Goal: Find specific page/section: Find specific page/section

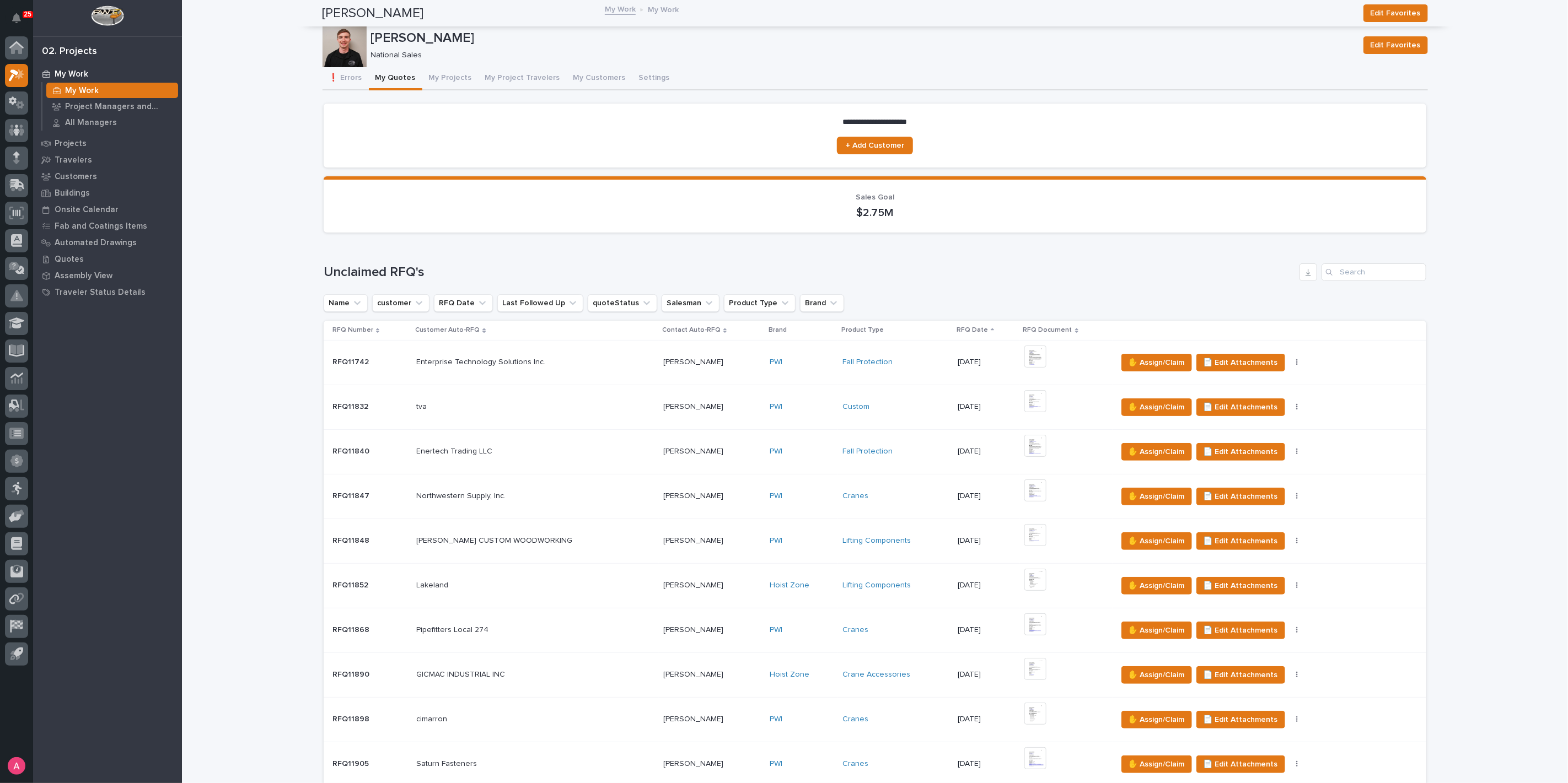
scroll to position [612, 0]
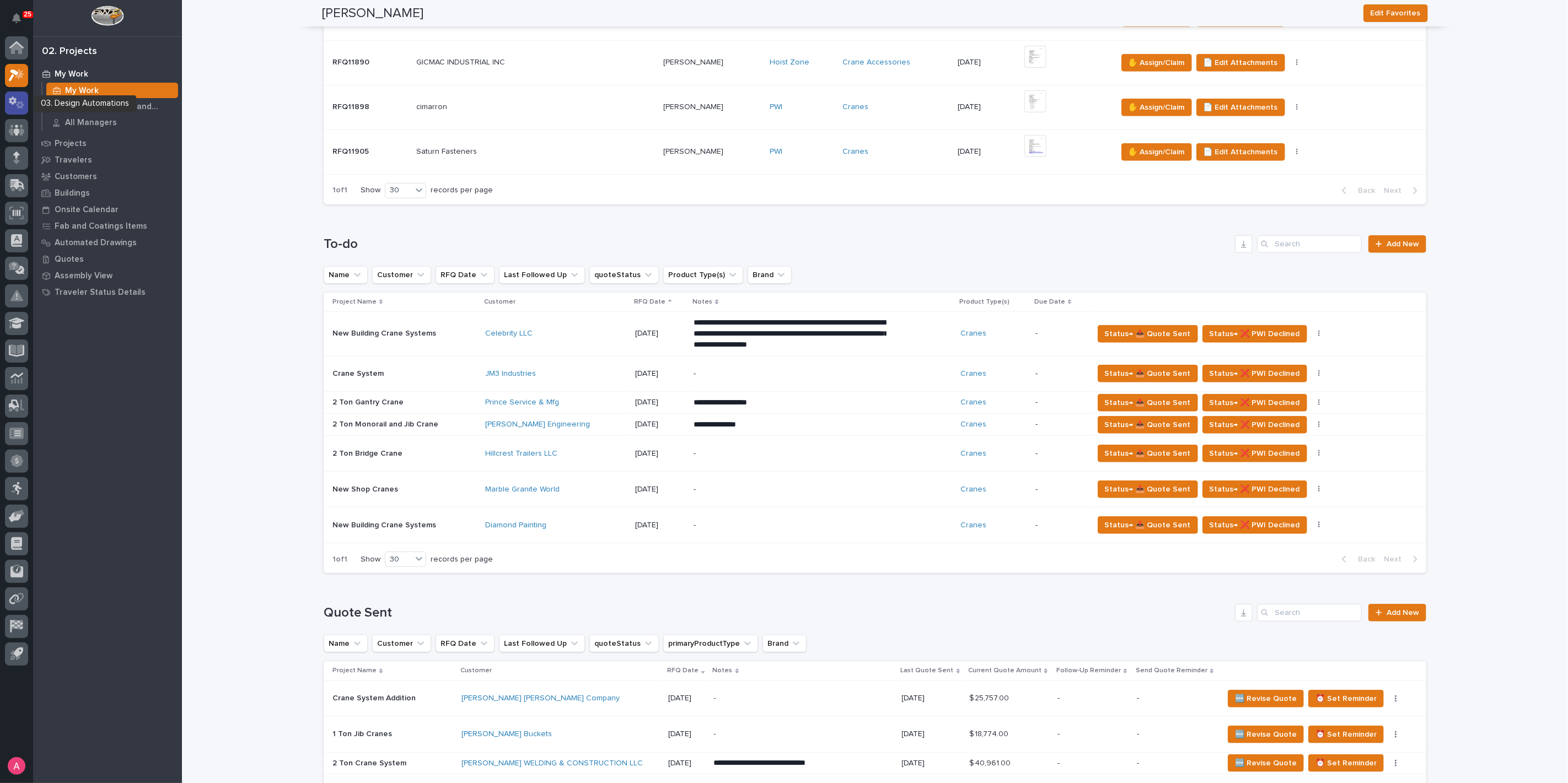
click at [6, 105] on div at bounding box center [16, 103] width 23 height 23
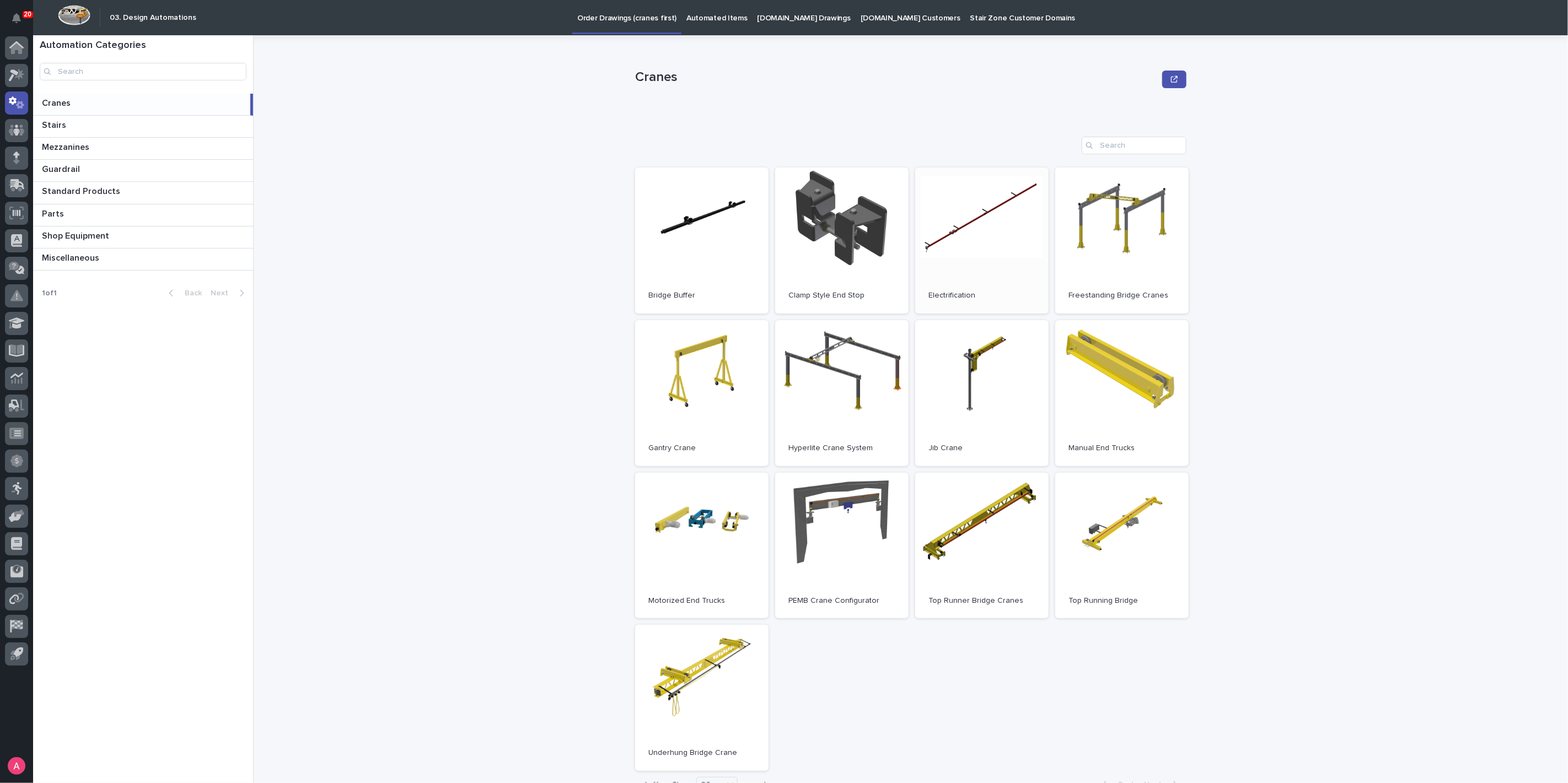
click at [973, 244] on link "Open" at bounding box center [982, 240] width 133 height 146
click at [21, 69] on icon at bounding box center [16, 75] width 16 height 13
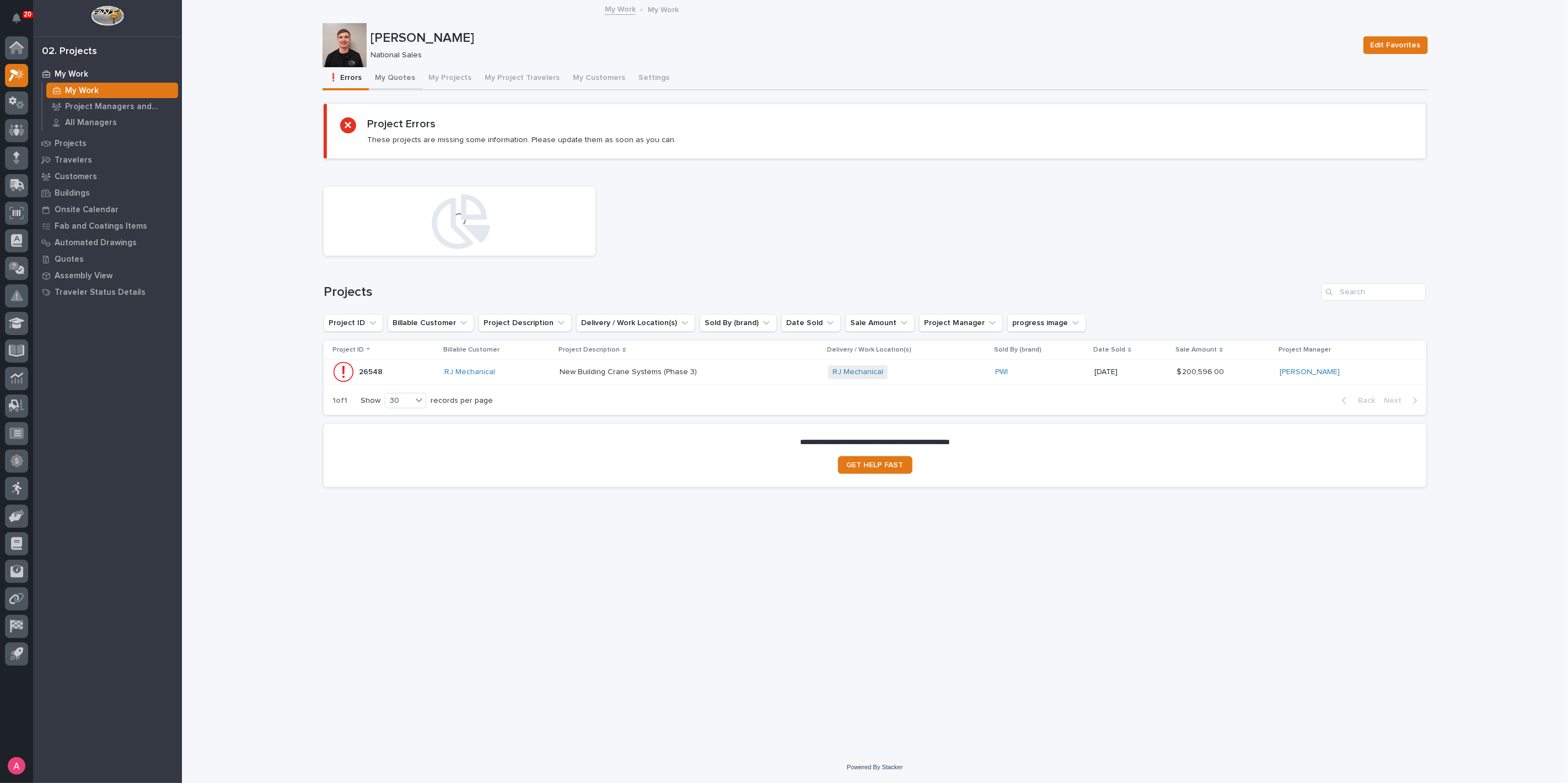
click at [395, 83] on button "My Quotes" at bounding box center [396, 79] width 54 height 23
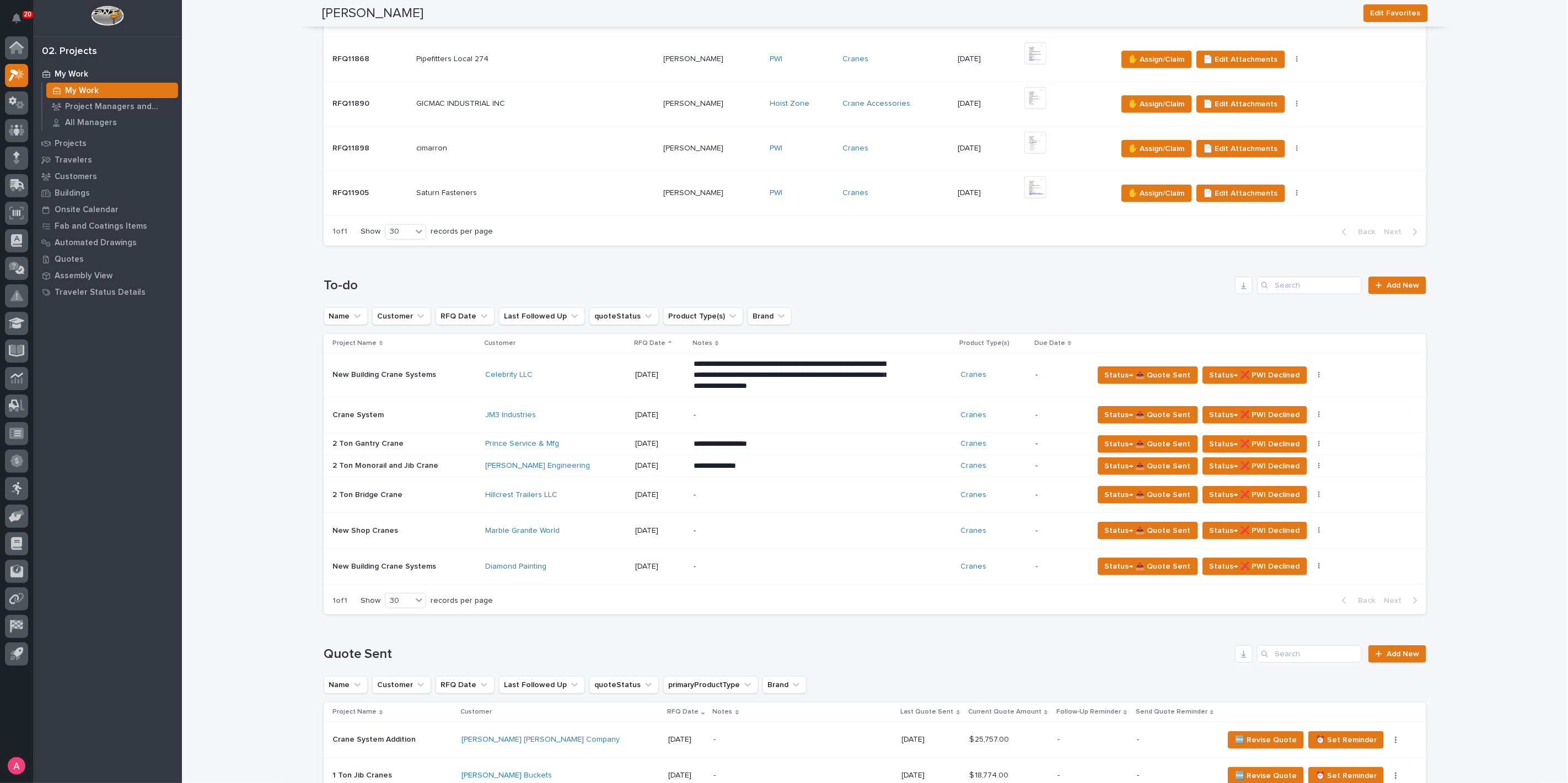
scroll to position [612, 0]
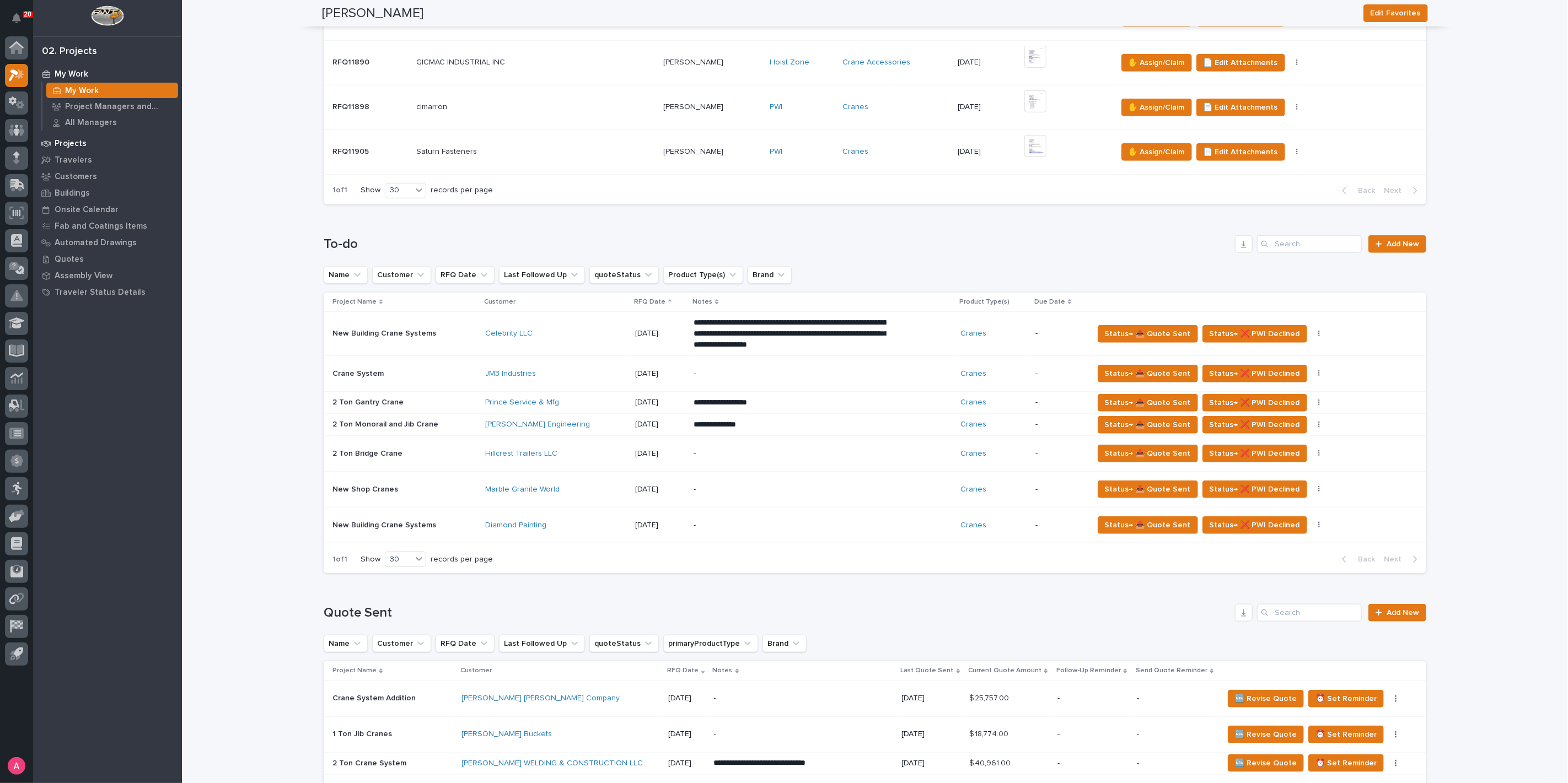
click at [72, 147] on p "Projects" at bounding box center [71, 144] width 32 height 10
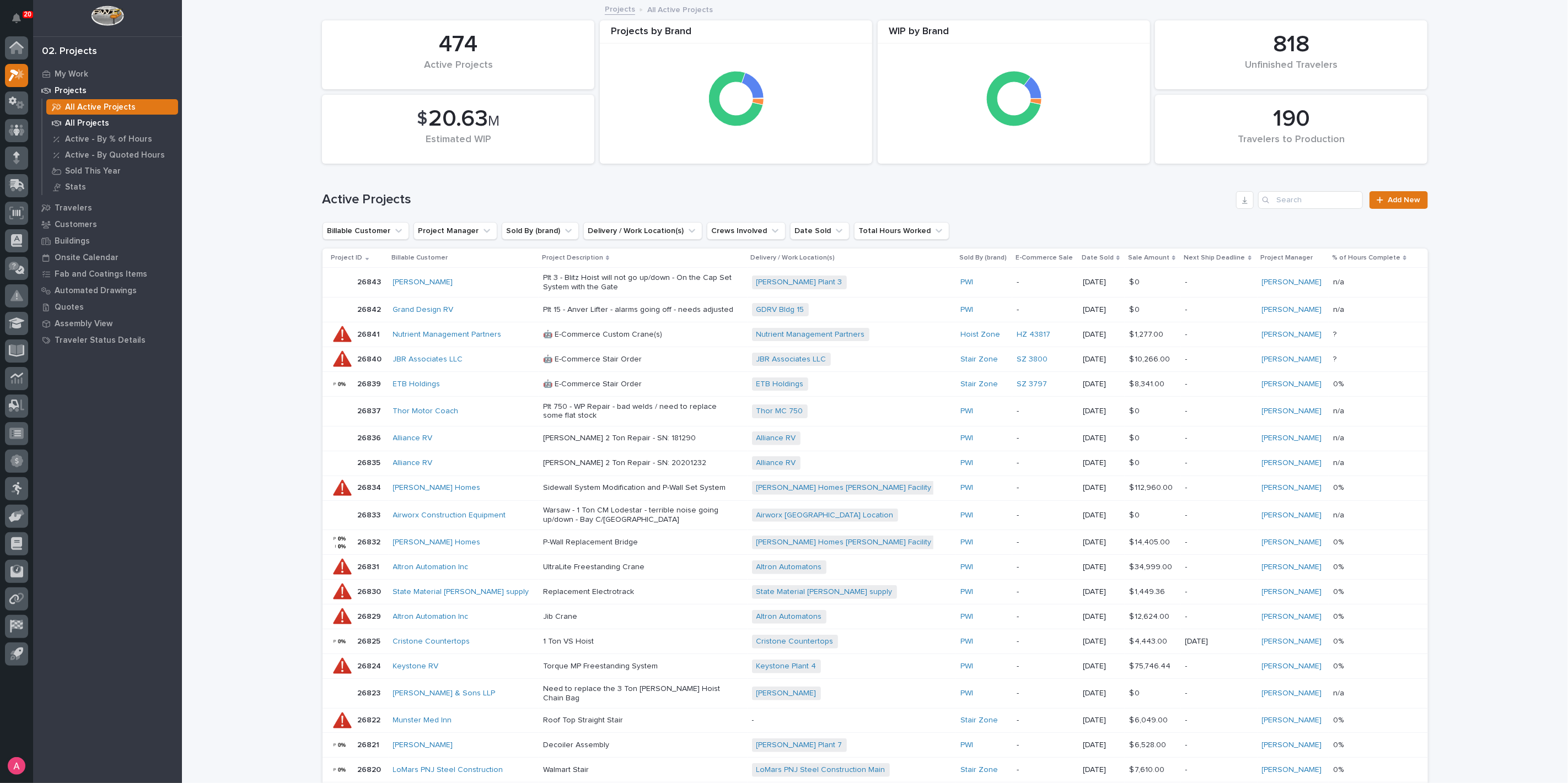
click at [116, 120] on div "All Projects" at bounding box center [112, 122] width 131 height 15
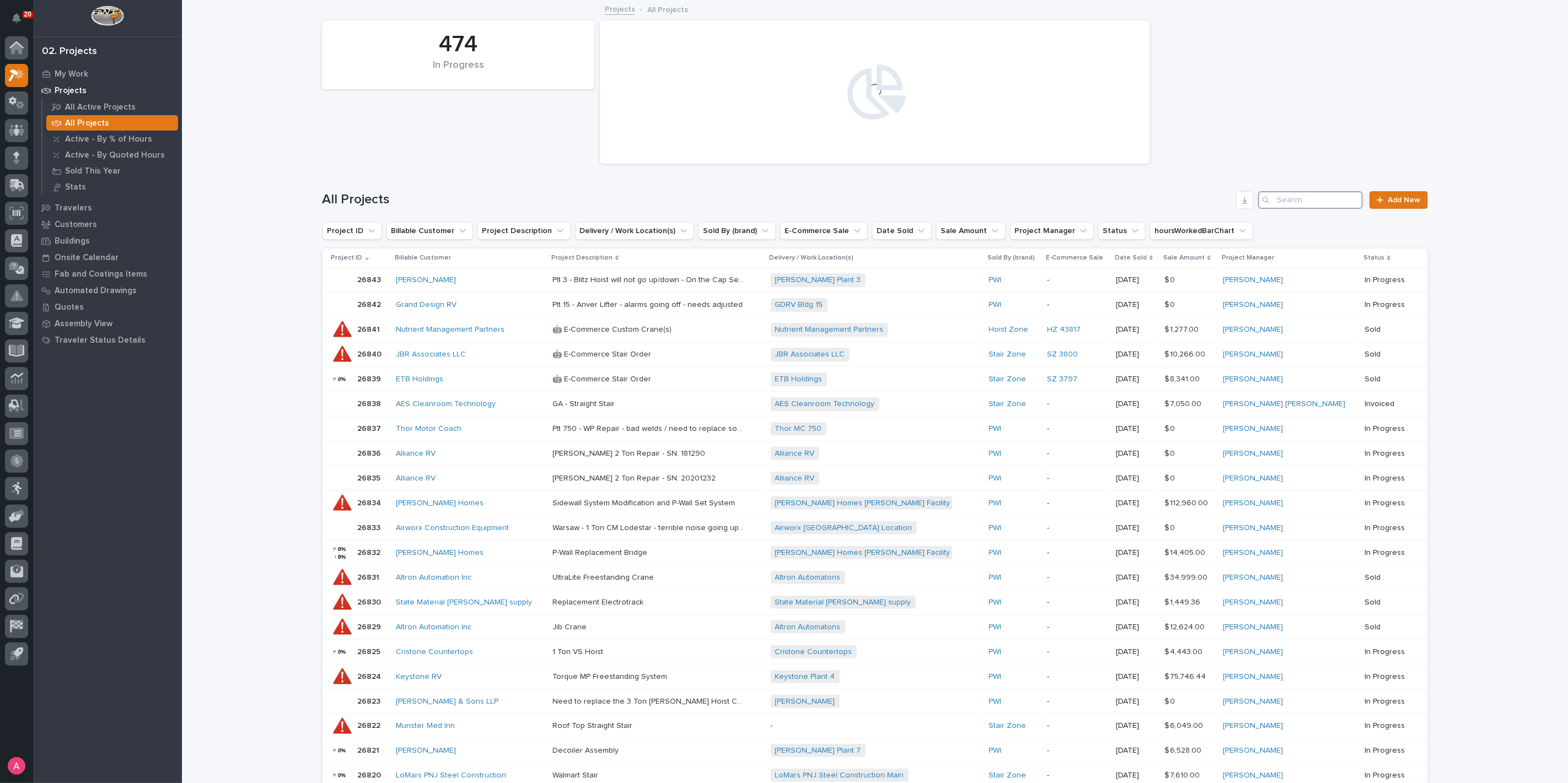
click at [1323, 201] on input "Search" at bounding box center [1311, 200] width 105 height 18
type input "23418"
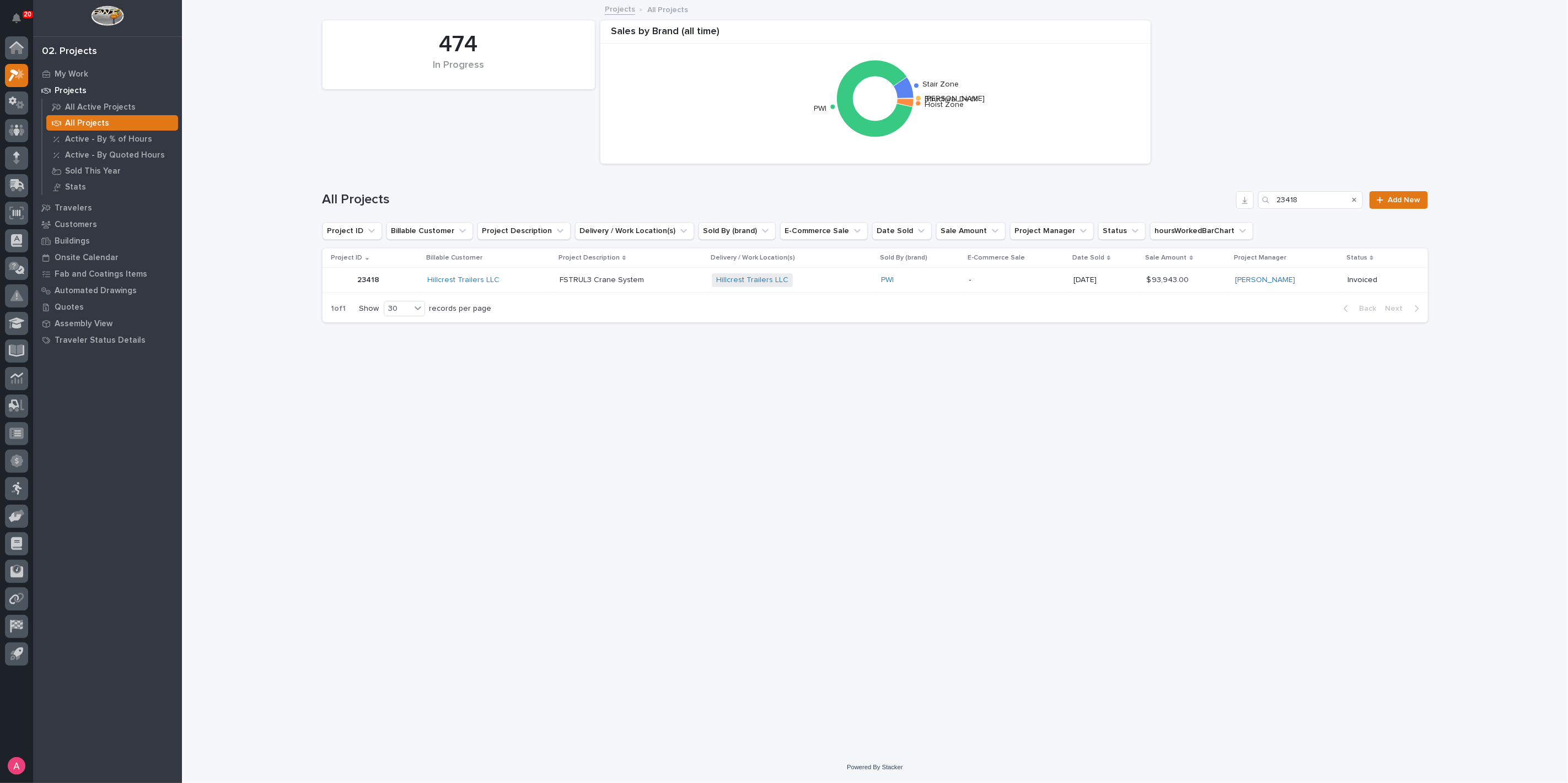
click at [842, 285] on div "Hillcrest Trailers LLC + 0" at bounding box center [792, 280] width 161 height 14
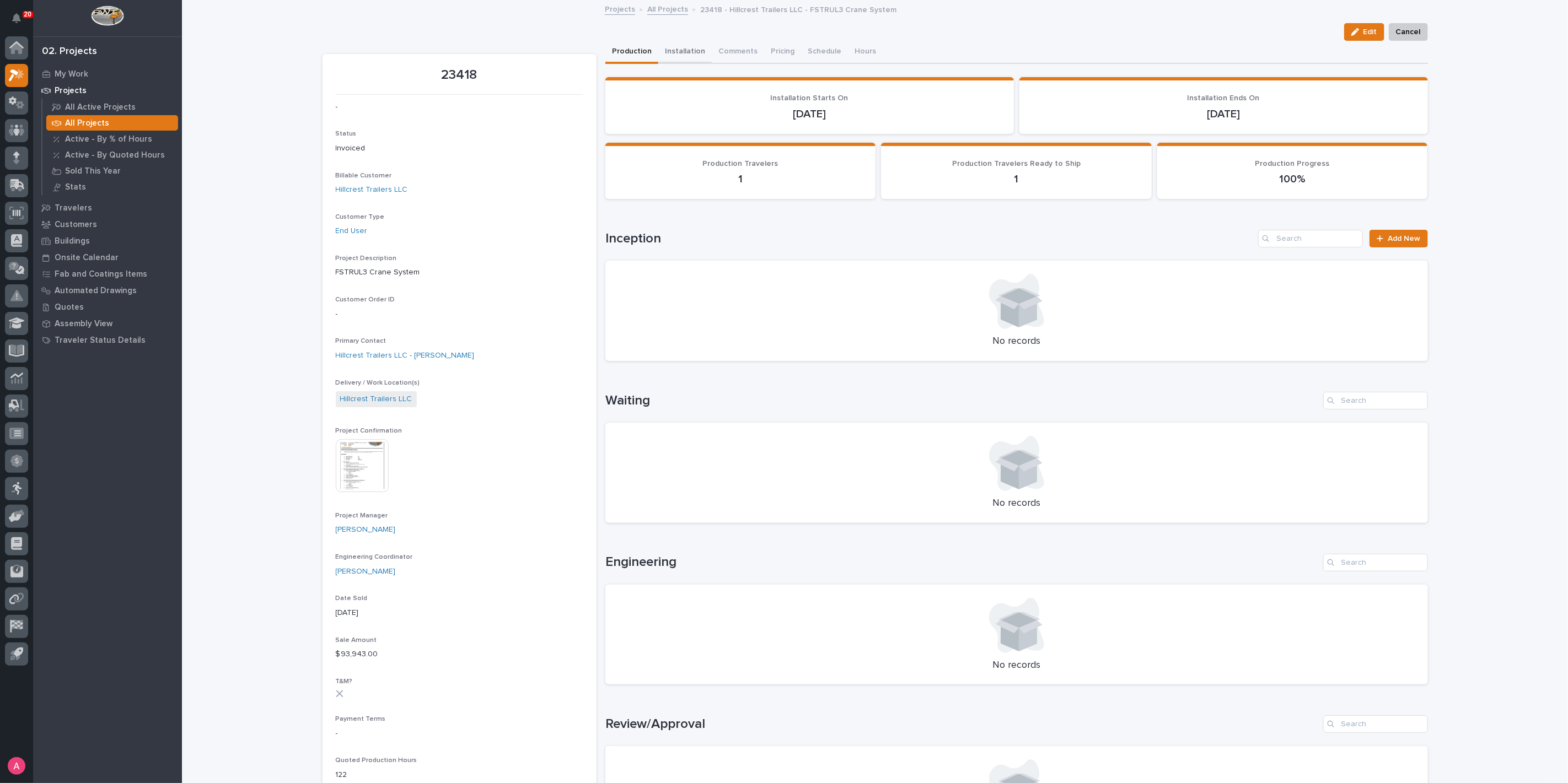
click at [685, 61] on button "Installation" at bounding box center [685, 52] width 54 height 23
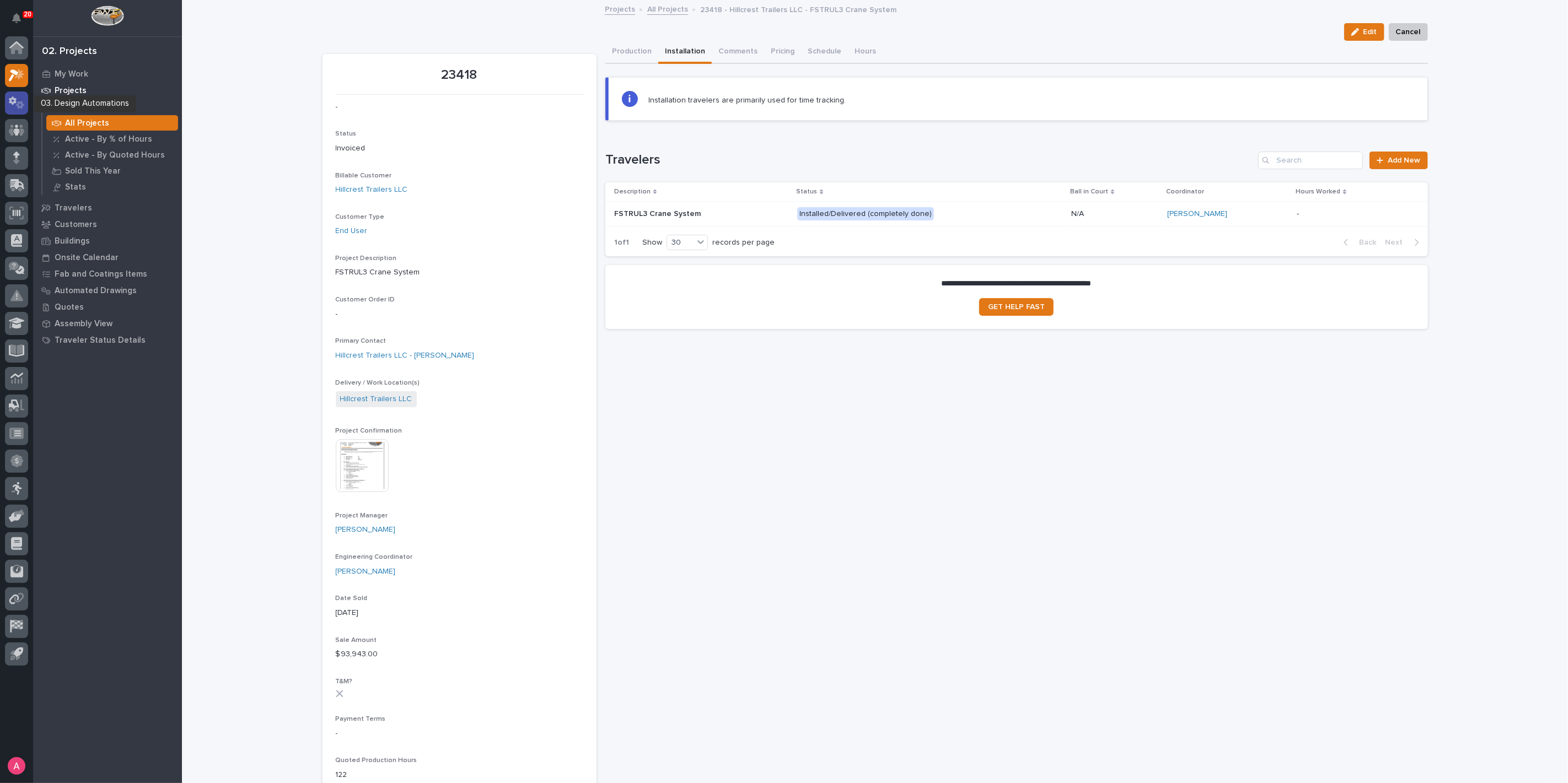
click at [23, 103] on icon at bounding box center [16, 103] width 16 height 13
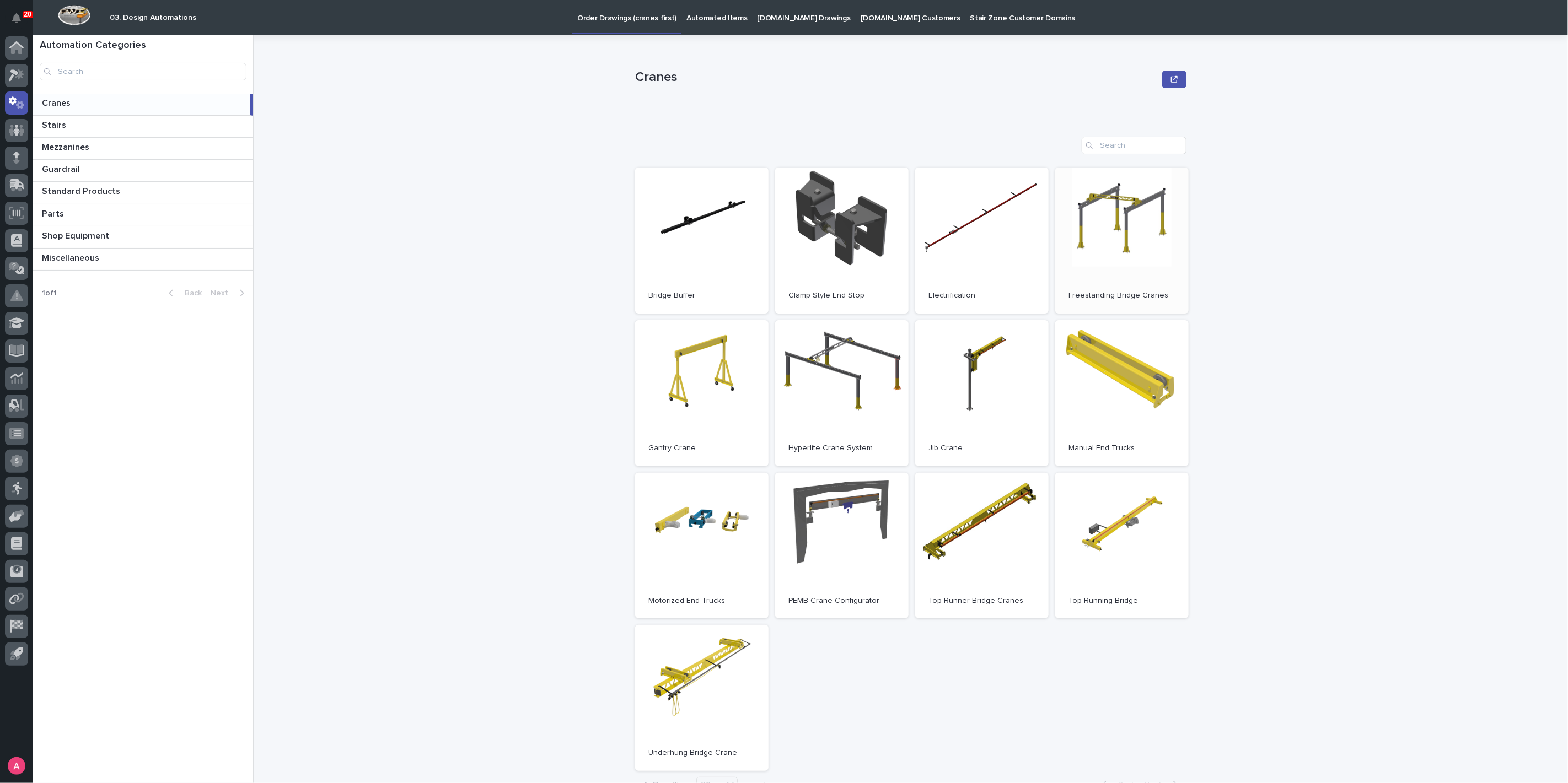
click at [1091, 251] on link "Open" at bounding box center [1122, 240] width 133 height 146
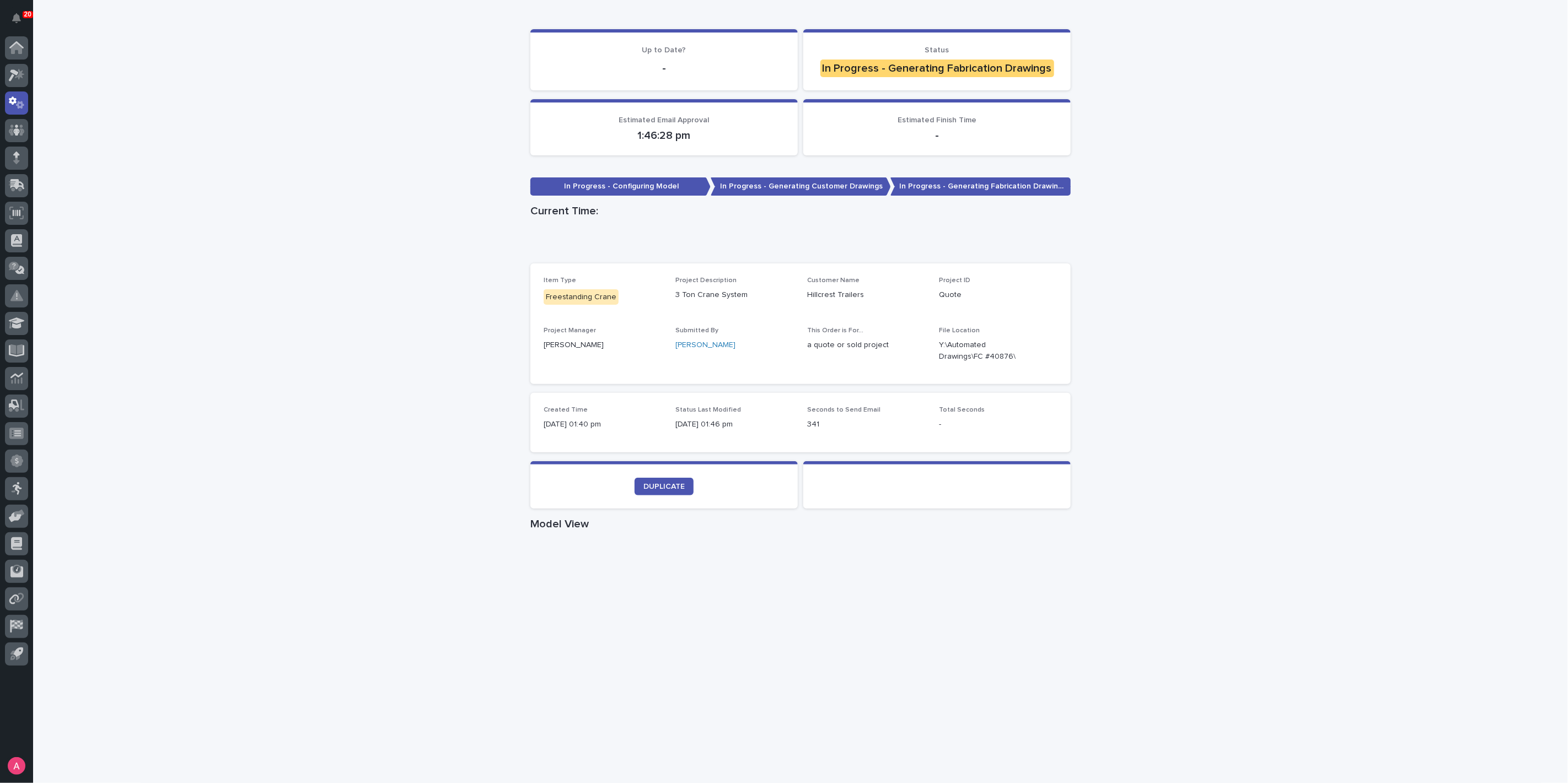
scroll to position [184, 0]
